Goal: Task Accomplishment & Management: Manage account settings

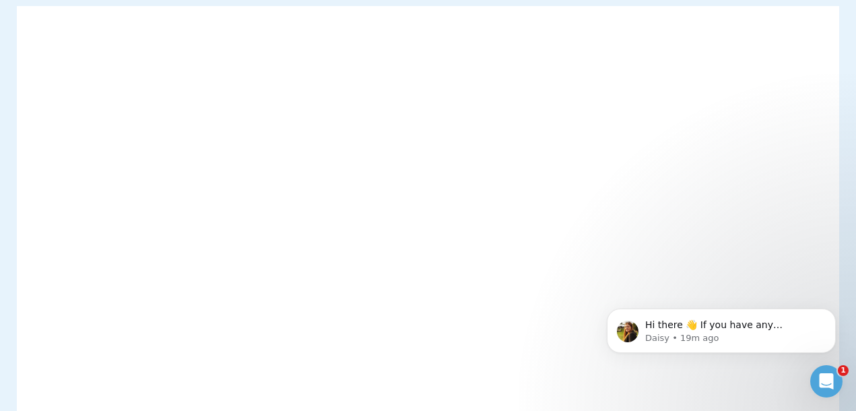
scroll to position [159, 0]
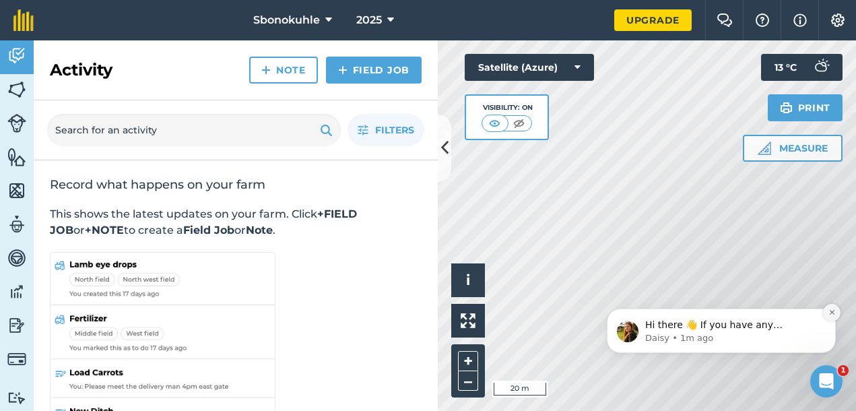
click at [834, 307] on button "Dismiss notification" at bounding box center [832, 313] width 18 height 18
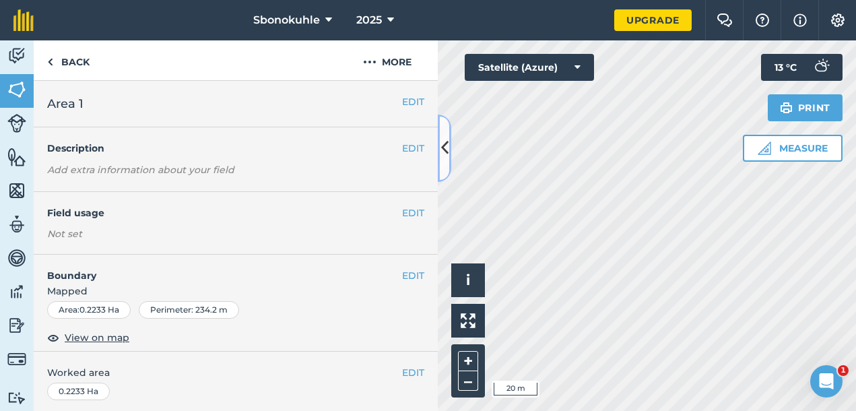
click at [446, 150] on icon at bounding box center [444, 148] width 7 height 24
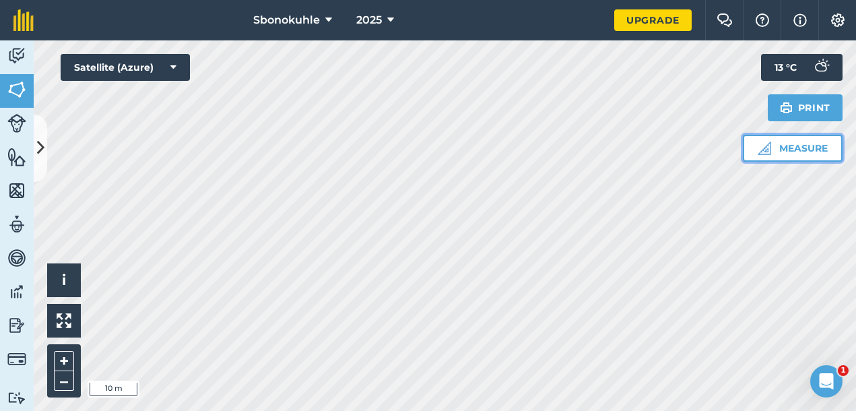
click at [779, 152] on button "Measure" at bounding box center [793, 148] width 100 height 27
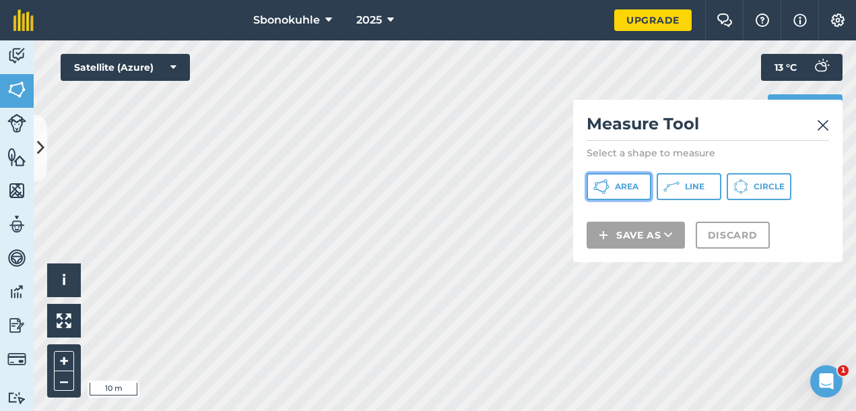
click at [636, 179] on button "Area" at bounding box center [619, 186] width 65 height 27
click at [820, 127] on img at bounding box center [823, 125] width 12 height 16
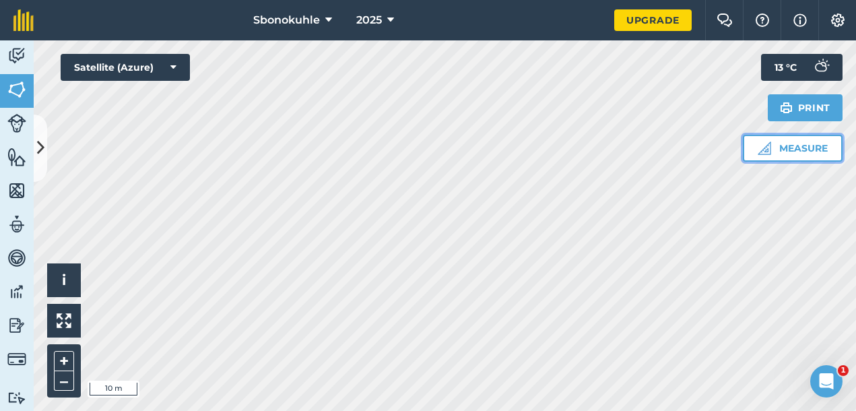
click at [795, 148] on button "Measure" at bounding box center [793, 148] width 100 height 27
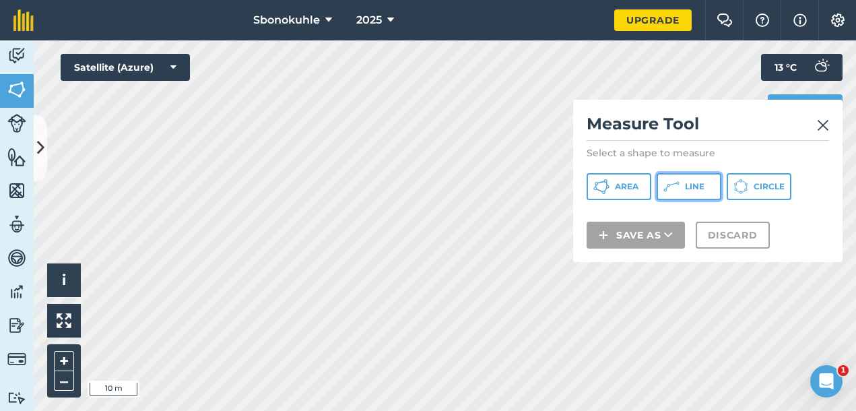
click at [702, 189] on span "Line" at bounding box center [695, 186] width 20 height 11
click at [826, 128] on img at bounding box center [823, 125] width 12 height 16
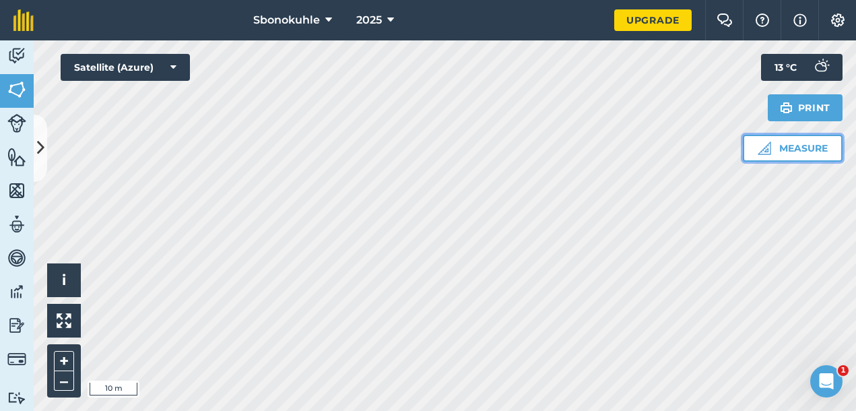
click at [786, 151] on button "Measure" at bounding box center [793, 148] width 100 height 27
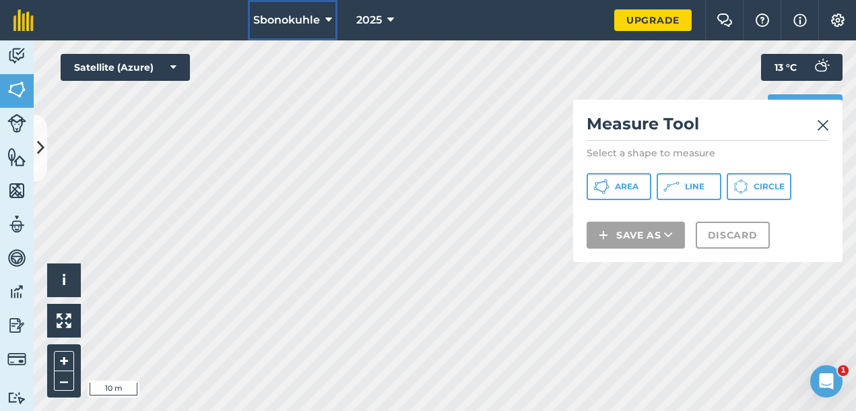
click at [331, 21] on icon at bounding box center [328, 20] width 7 height 16
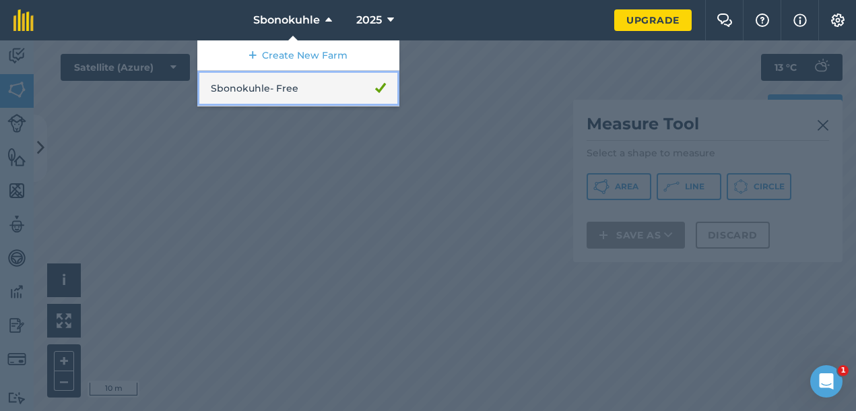
click at [290, 88] on link "Sbonokuhle - Free" at bounding box center [298, 89] width 202 height 36
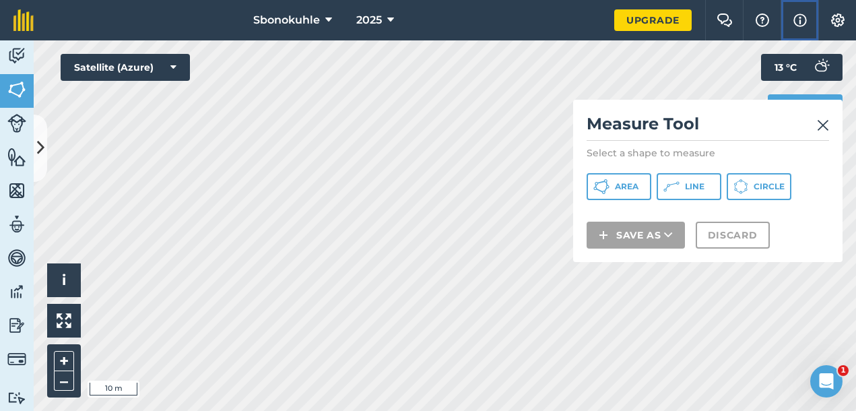
click at [797, 18] on img at bounding box center [799, 20] width 13 height 16
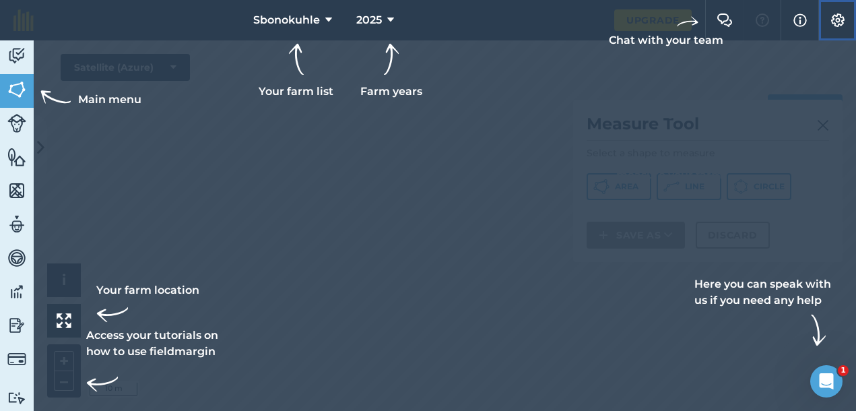
click at [838, 11] on button "Settings" at bounding box center [837, 20] width 38 height 40
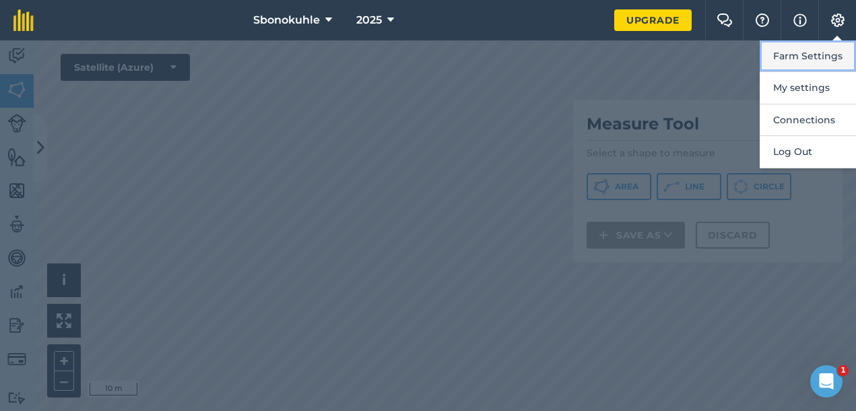
click at [818, 46] on button "Farm Settings" at bounding box center [808, 56] width 96 height 32
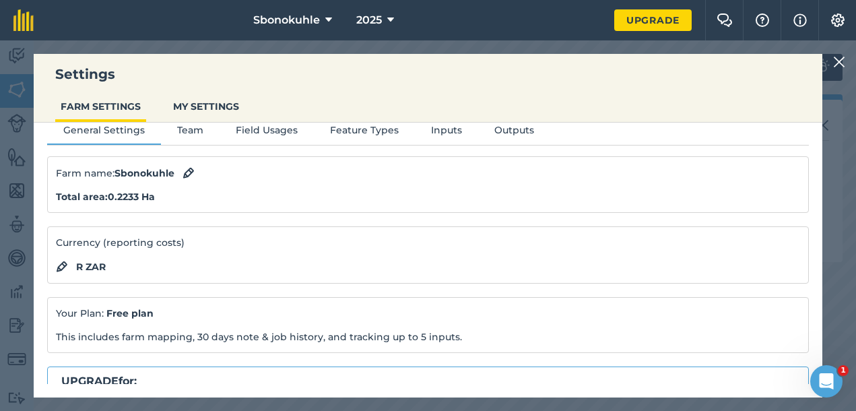
scroll to position [18, 0]
click at [838, 63] on img at bounding box center [839, 62] width 12 height 16
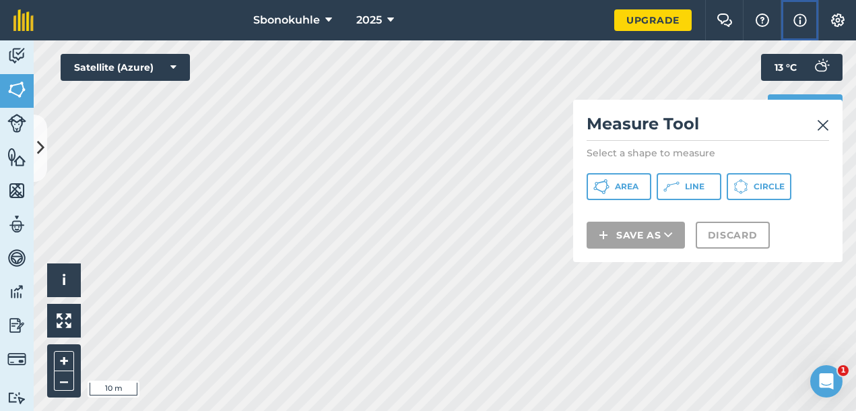
click at [800, 14] on img at bounding box center [799, 20] width 13 height 16
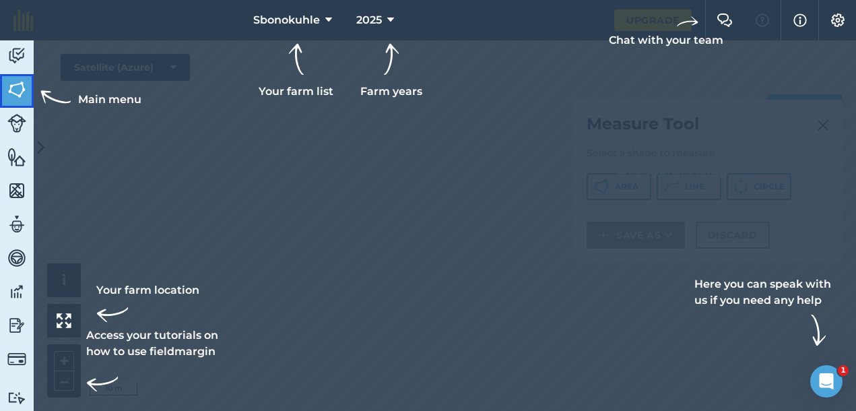
click at [22, 84] on img at bounding box center [16, 89] width 19 height 20
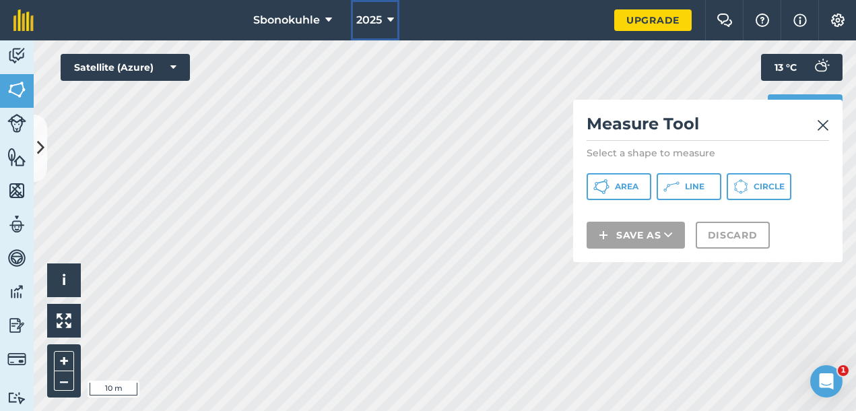
click at [393, 20] on icon at bounding box center [390, 20] width 7 height 16
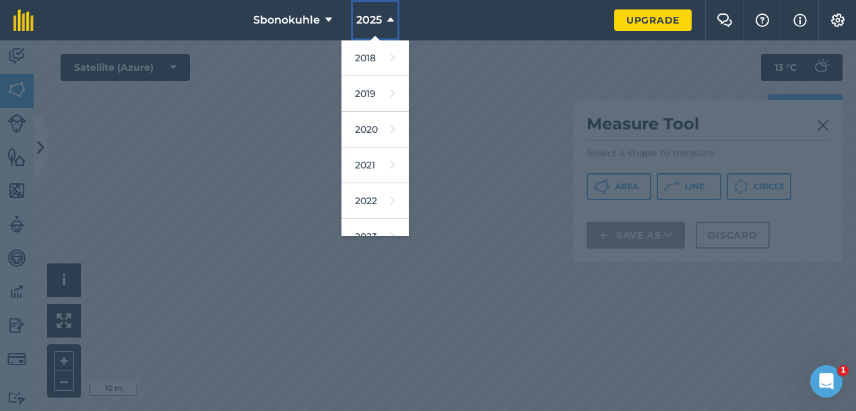
click at [393, 20] on icon at bounding box center [390, 20] width 7 height 16
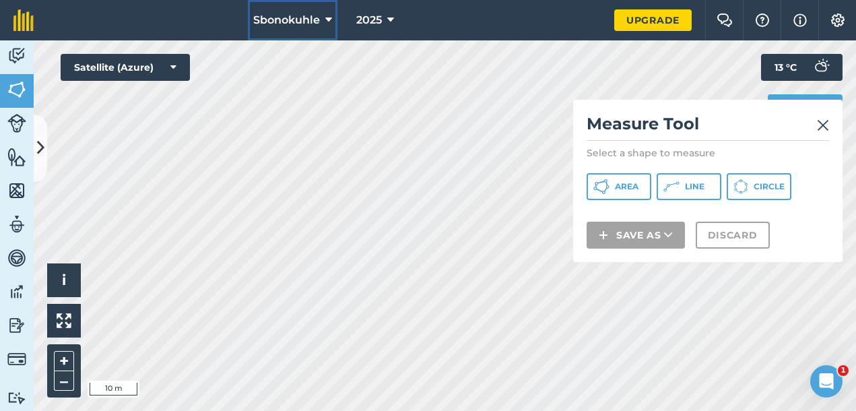
click at [329, 20] on icon at bounding box center [328, 20] width 7 height 16
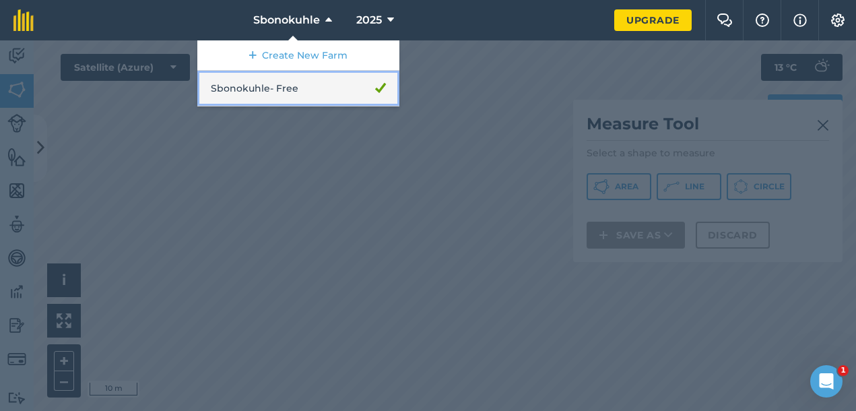
click at [303, 94] on link "Sbonokuhle - Free" at bounding box center [298, 89] width 202 height 36
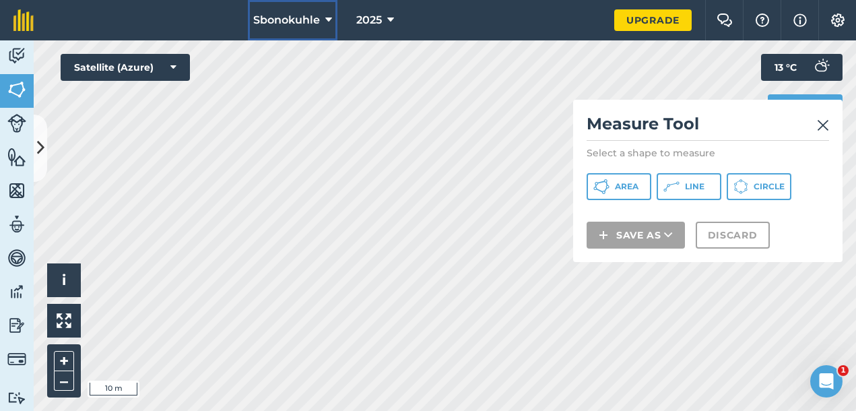
click at [331, 20] on icon at bounding box center [328, 20] width 7 height 16
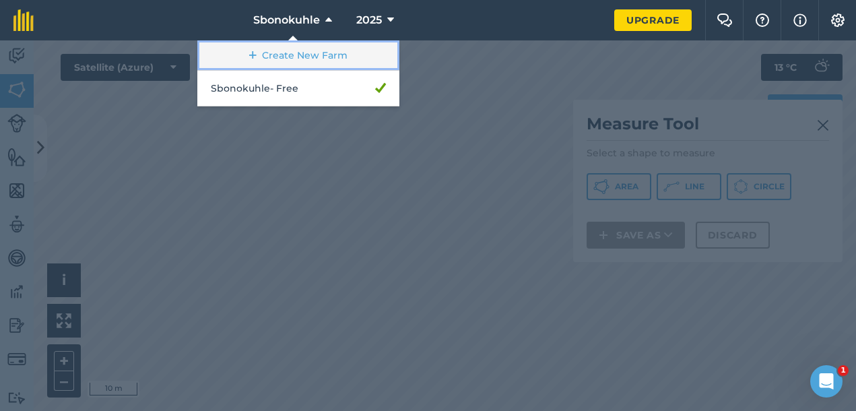
click at [318, 49] on link "Create New Farm" at bounding box center [298, 55] width 202 height 30
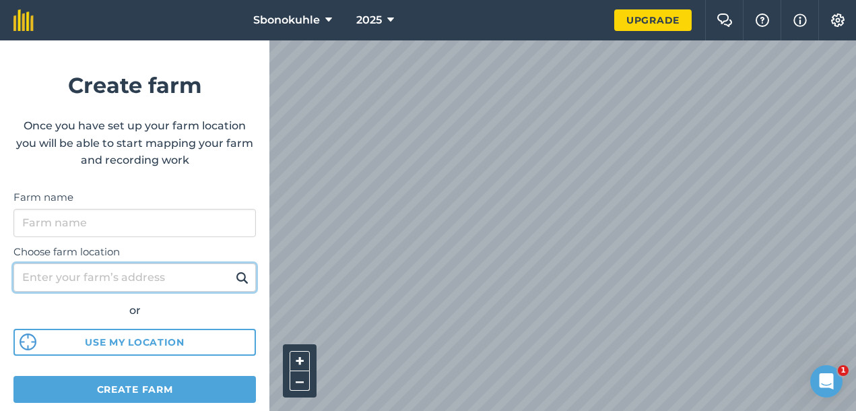
click at [156, 273] on input "Choose farm location" at bounding box center [134, 277] width 242 height 28
click at [855, 350] on html "Sbonokuhle 2025 Upgrade Farm Chat Help Info Settings Create farm Once you have …" at bounding box center [428, 205] width 856 height 411
click at [145, 281] on input "Choose farm location" at bounding box center [134, 277] width 242 height 28
type input "[STREET_ADDRESS]"
click at [232, 269] on button at bounding box center [242, 278] width 21 height 18
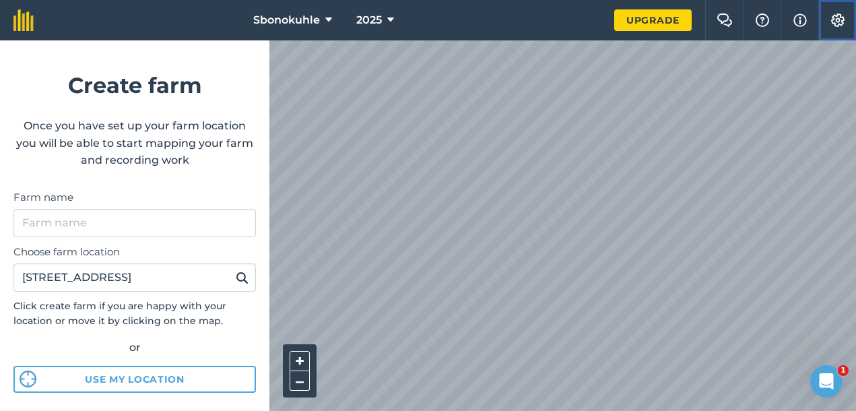
click at [839, 18] on img at bounding box center [838, 19] width 16 height 13
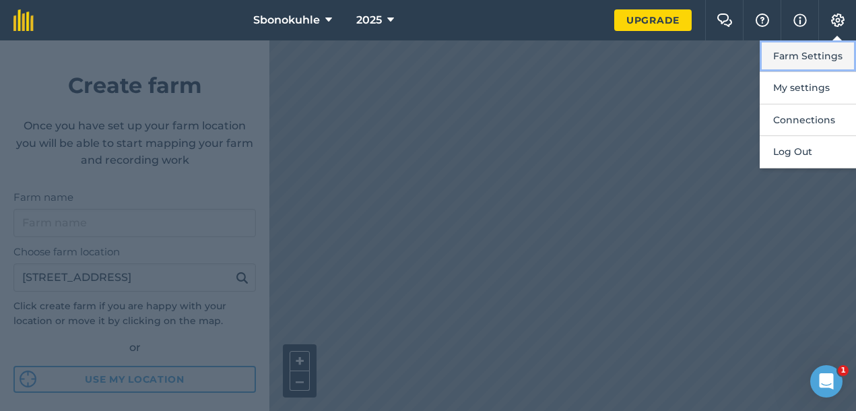
click at [806, 61] on button "Farm Settings" at bounding box center [808, 56] width 96 height 32
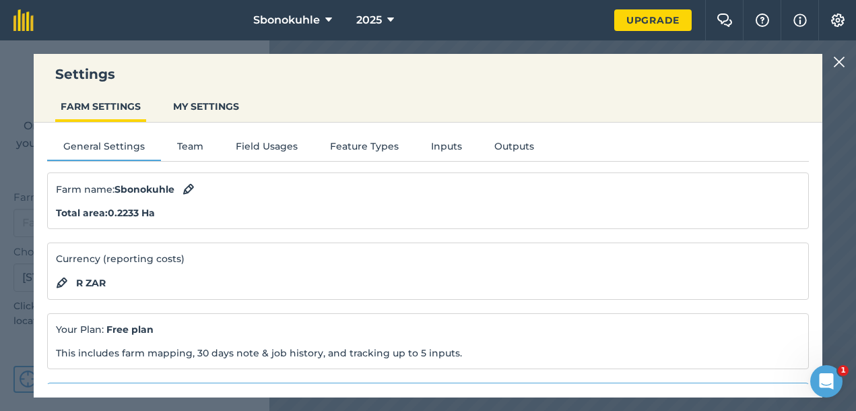
click at [838, 58] on img at bounding box center [839, 62] width 12 height 16
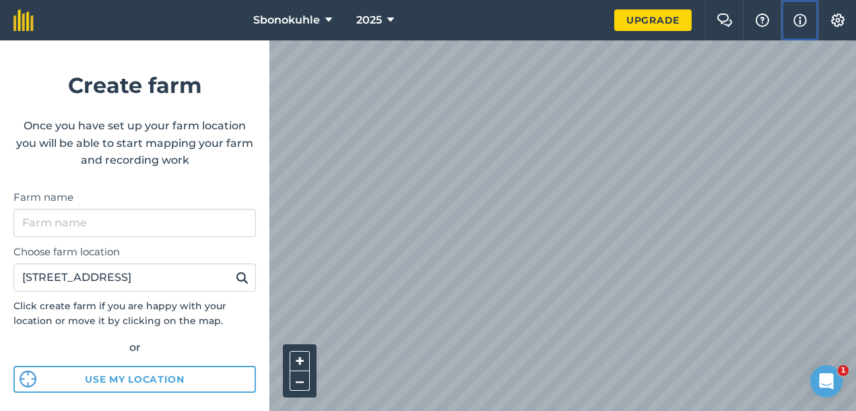
click at [805, 16] on img at bounding box center [799, 20] width 13 height 16
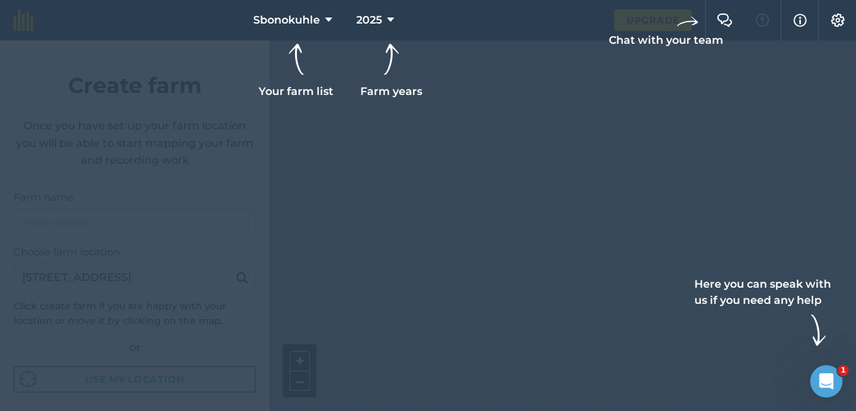
click at [806, 95] on div at bounding box center [428, 205] width 856 height 411
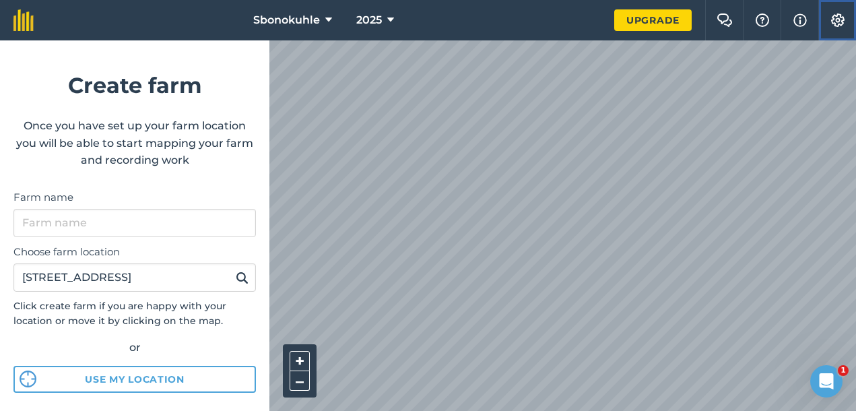
click at [830, 22] on img at bounding box center [838, 19] width 16 height 13
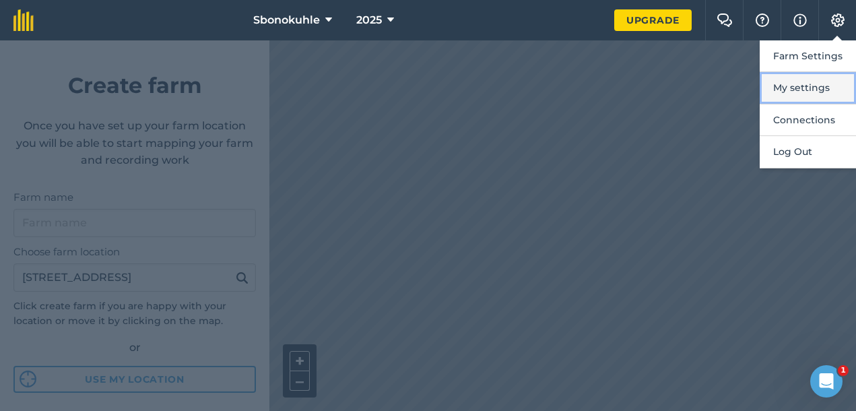
click at [811, 81] on button "My settings" at bounding box center [808, 88] width 96 height 32
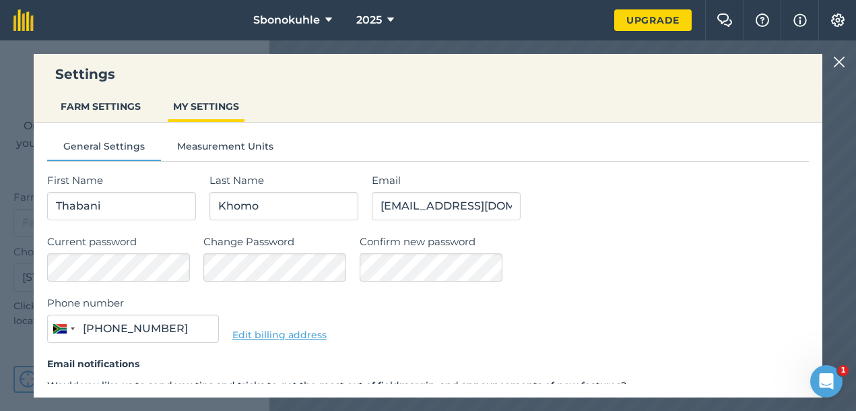
type input "072 625 4161"
click at [838, 62] on img at bounding box center [839, 62] width 12 height 16
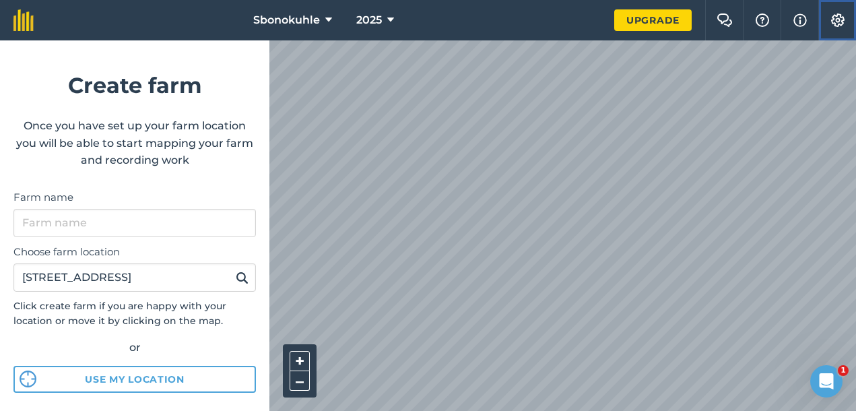
click at [835, 22] on img at bounding box center [838, 19] width 16 height 13
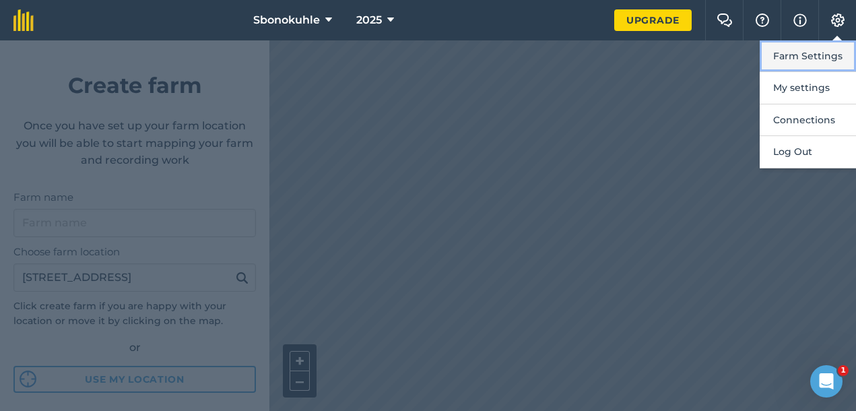
click at [823, 52] on button "Farm Settings" at bounding box center [808, 56] width 96 height 32
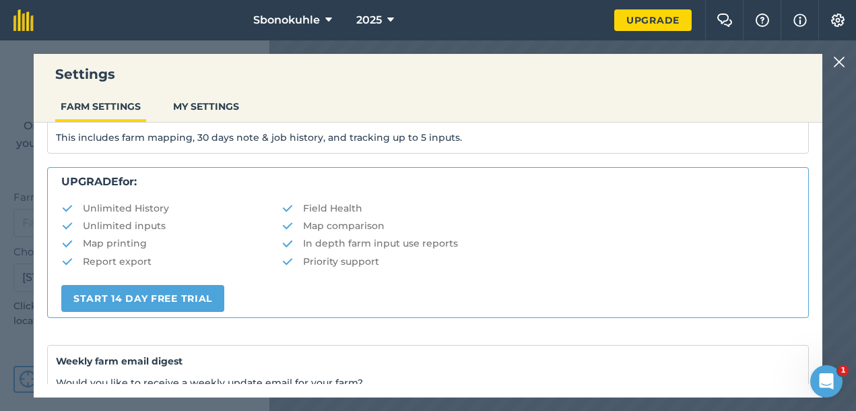
scroll to position [372, 0]
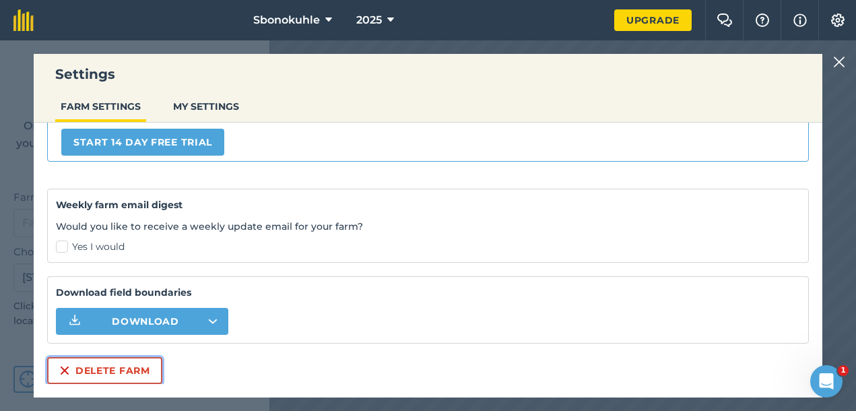
click at [147, 369] on button "Delete farm" at bounding box center [104, 370] width 115 height 27
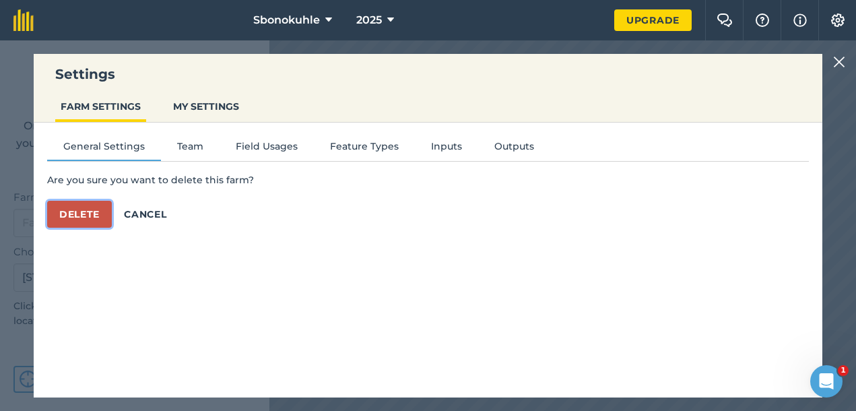
click at [104, 215] on button "Delete" at bounding box center [79, 214] width 65 height 27
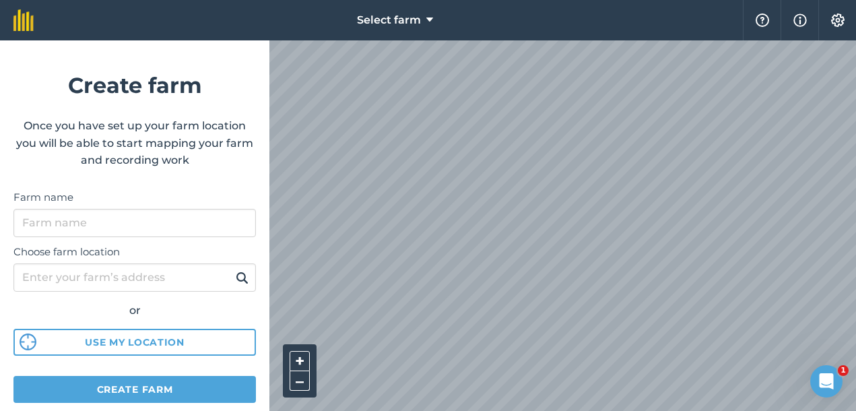
click at [644, 410] on html "Select farm Help Info Settings Create farm Once you have set up your farm locat…" at bounding box center [428, 205] width 856 height 411
click at [178, 40] on div "Select farm Help Info Settings Create farm Once you have set up your farm locat…" at bounding box center [428, 20] width 856 height 40
click at [234, 40] on div "Select farm Help Info Settings Create farm Once you have set up your farm locat…" at bounding box center [428, 20] width 856 height 40
click at [362, 40] on div "Select farm Help Info Settings Create farm Once you have set up your farm locat…" at bounding box center [428, 20] width 856 height 40
click at [118, 275] on input "Choose farm location" at bounding box center [134, 277] width 242 height 28
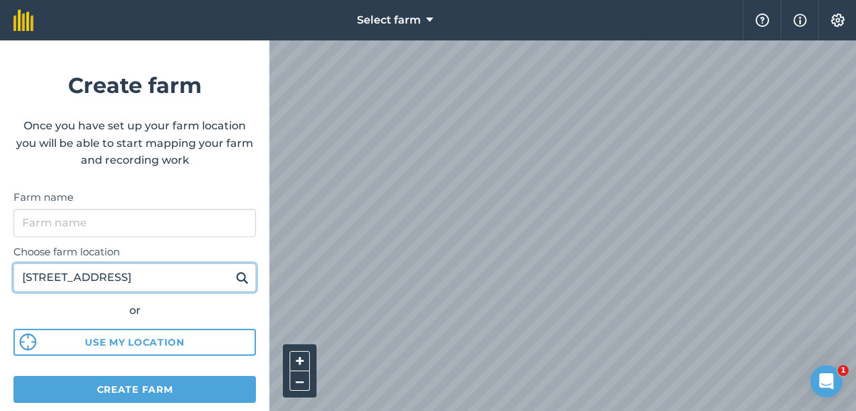
type input "[STREET_ADDRESS]"
click at [232, 269] on button at bounding box center [242, 278] width 21 height 18
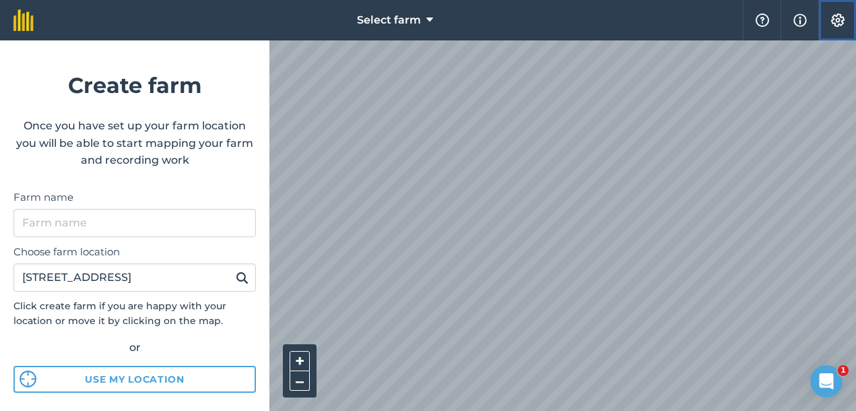
click at [839, 19] on img at bounding box center [838, 19] width 16 height 13
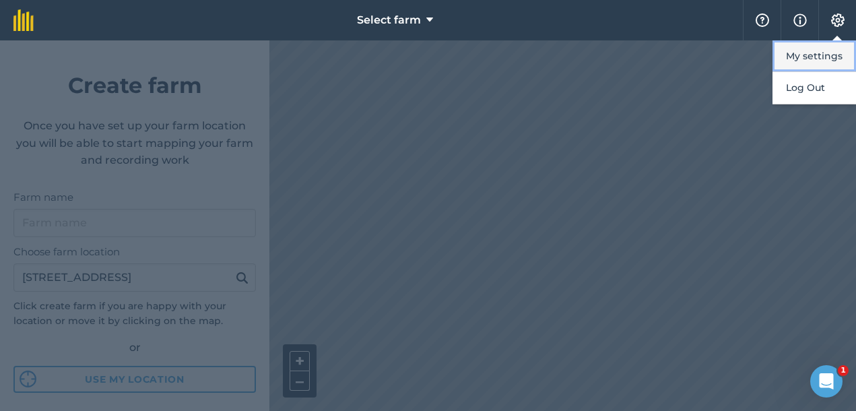
click at [824, 54] on button "My settings" at bounding box center [814, 56] width 84 height 32
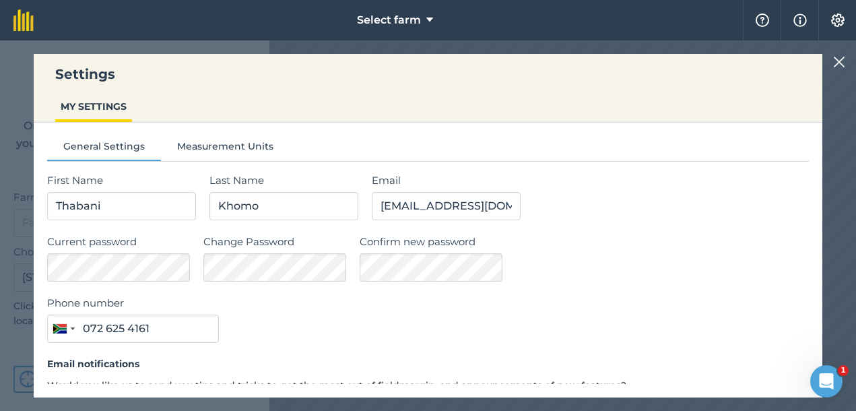
click at [842, 68] on img at bounding box center [839, 62] width 12 height 16
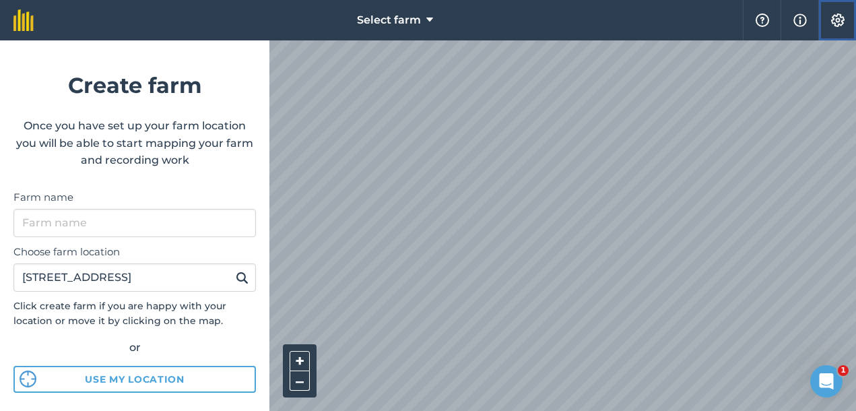
click at [836, 18] on img at bounding box center [838, 19] width 16 height 13
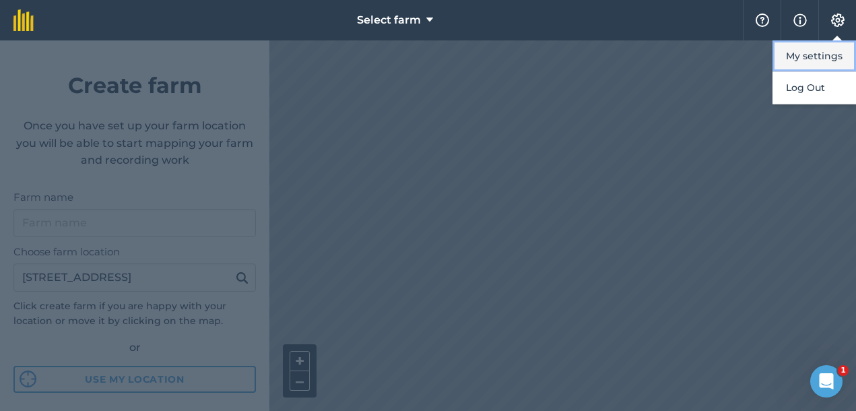
click at [822, 64] on button "My settings" at bounding box center [814, 56] width 84 height 32
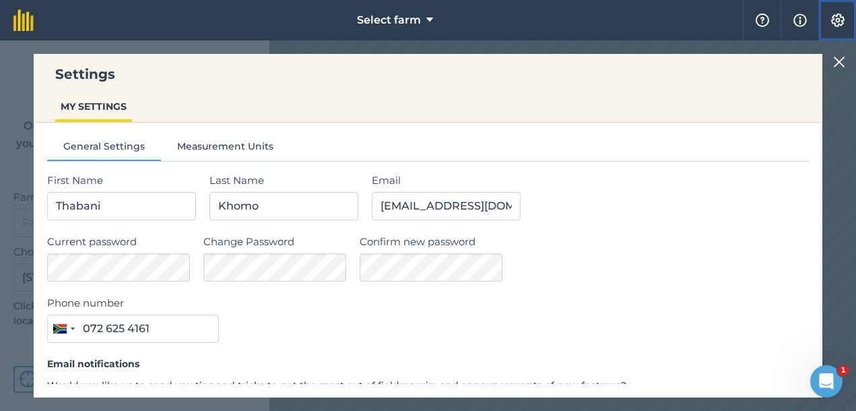
click at [840, 19] on img at bounding box center [838, 19] width 16 height 13
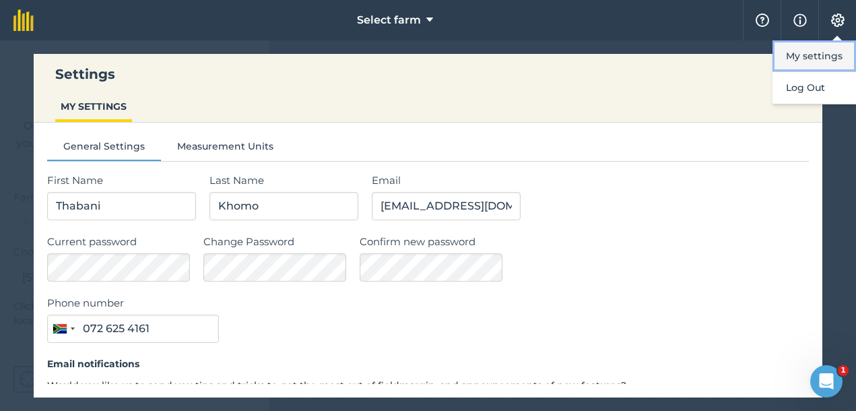
click at [827, 56] on button "My settings" at bounding box center [814, 56] width 84 height 32
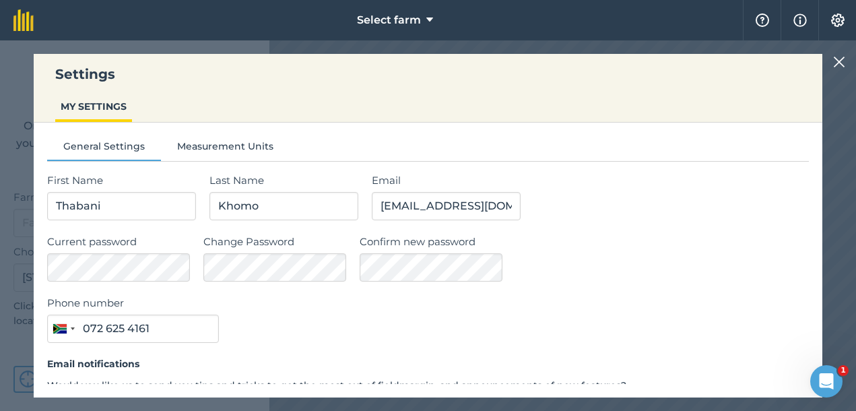
scroll to position [106, 0]
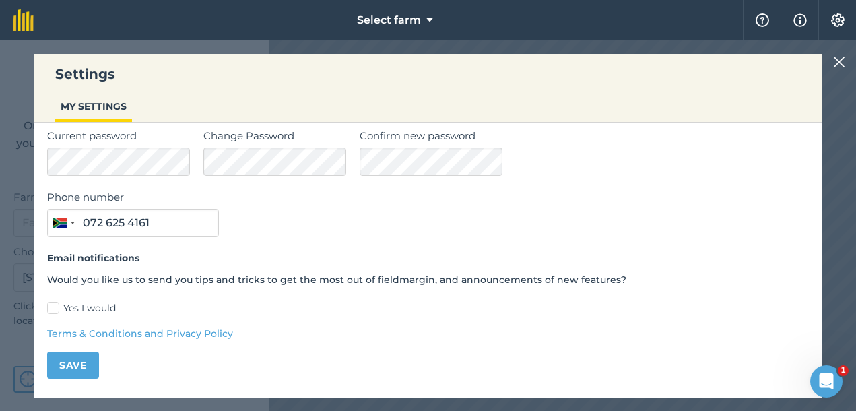
click at [838, 58] on img at bounding box center [839, 62] width 12 height 16
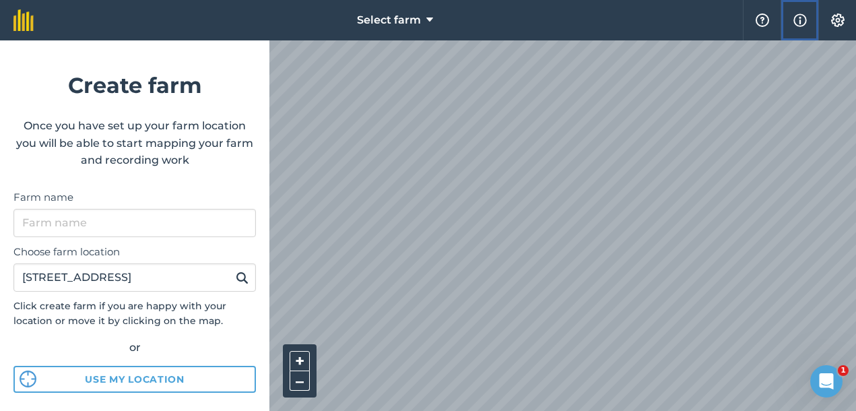
click at [803, 19] on img at bounding box center [799, 20] width 13 height 16
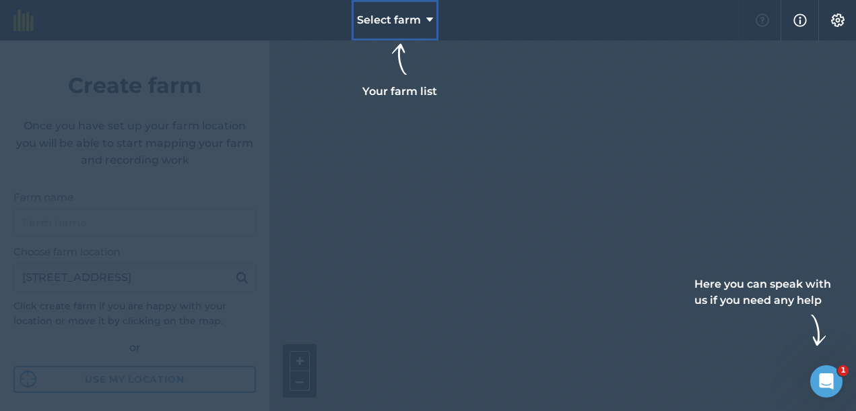
click at [431, 21] on icon at bounding box center [429, 20] width 7 height 16
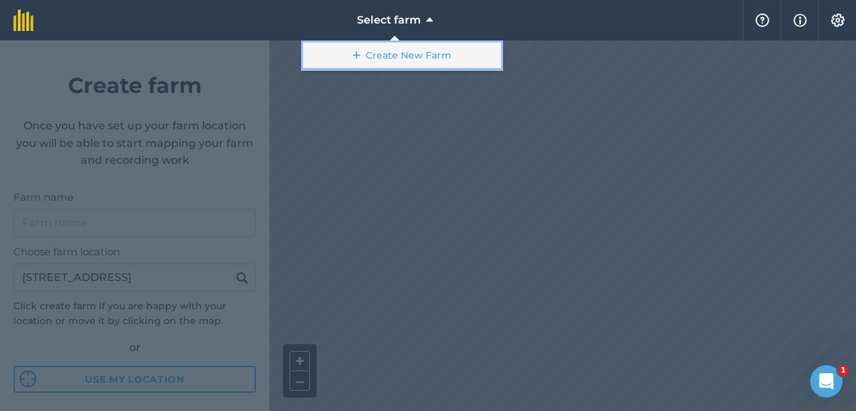
click at [401, 55] on link "Create New Farm" at bounding box center [402, 55] width 202 height 30
click at [403, 53] on link "Create New Farm" at bounding box center [402, 55] width 202 height 30
click at [359, 55] on icon at bounding box center [356, 54] width 7 height 13
click at [359, 54] on icon at bounding box center [356, 54] width 7 height 13
click at [356, 57] on icon at bounding box center [356, 54] width 7 height 13
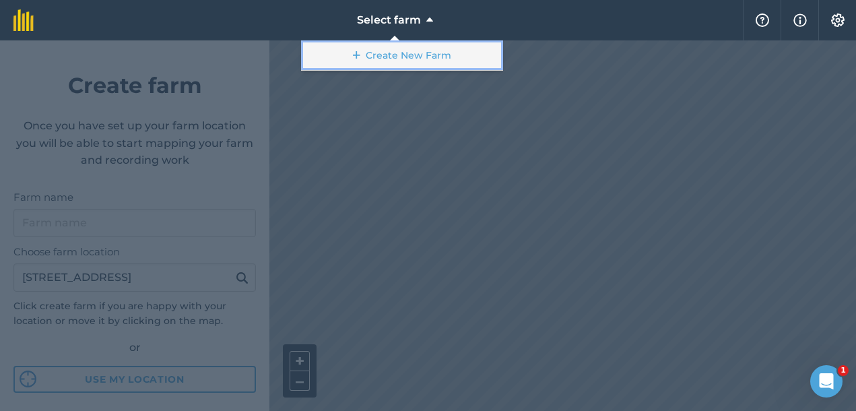
click at [356, 55] on icon at bounding box center [356, 54] width 7 height 13
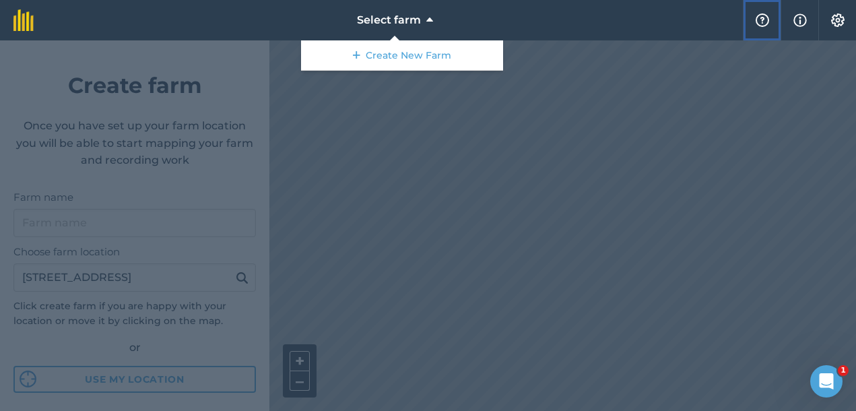
click at [760, 18] on img at bounding box center [762, 19] width 16 height 13
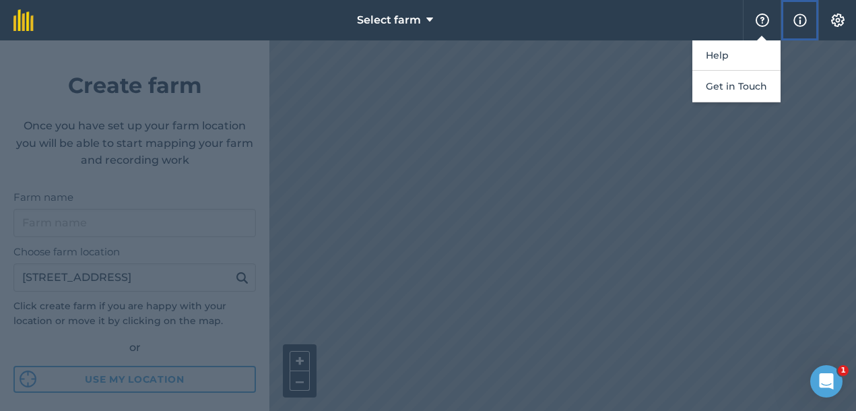
click at [800, 13] on img at bounding box center [799, 20] width 13 height 16
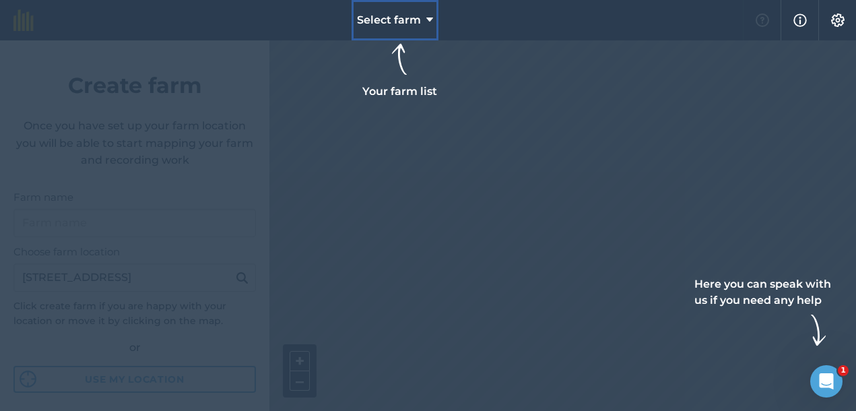
click at [430, 18] on icon at bounding box center [429, 20] width 7 height 16
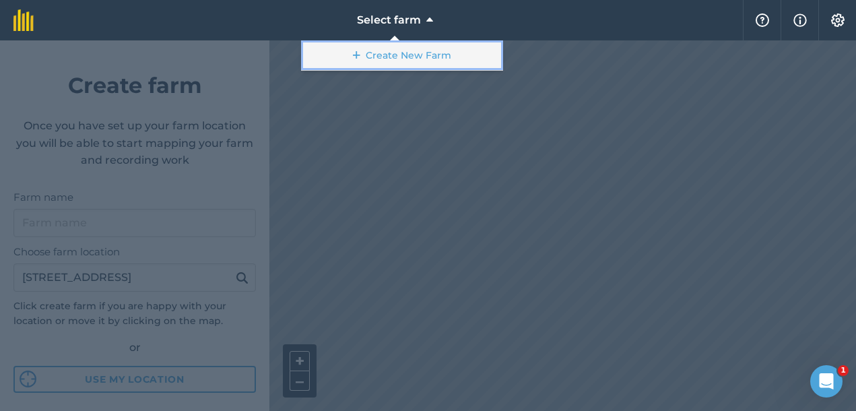
click at [424, 50] on link "Create New Farm" at bounding box center [402, 55] width 202 height 30
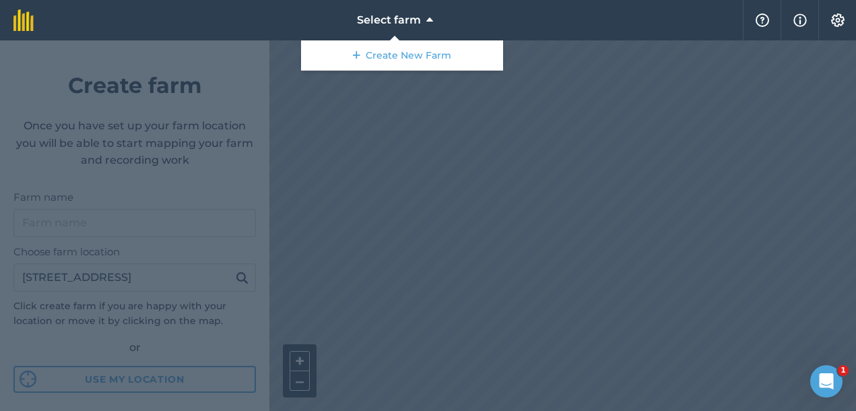
click at [497, 121] on div at bounding box center [428, 225] width 856 height 370
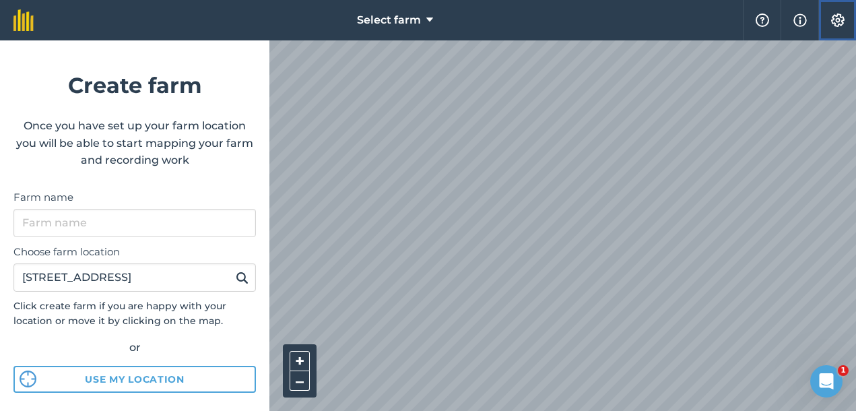
click at [839, 19] on img at bounding box center [838, 19] width 16 height 13
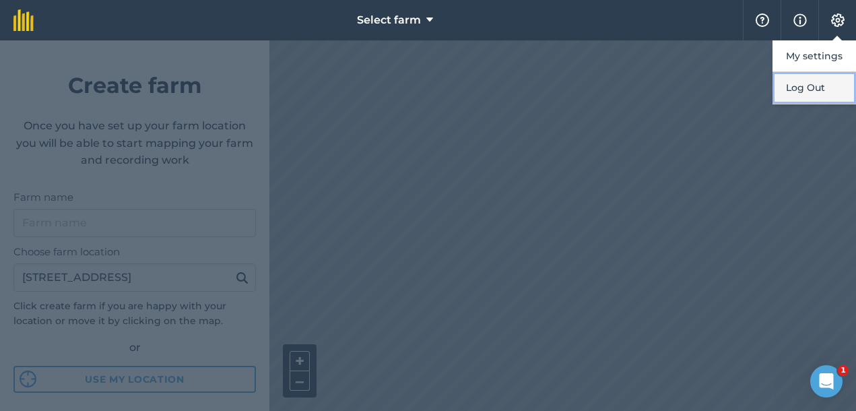
click at [828, 93] on button "Log Out" at bounding box center [814, 88] width 84 height 32
